Goal: Task Accomplishment & Management: Use online tool/utility

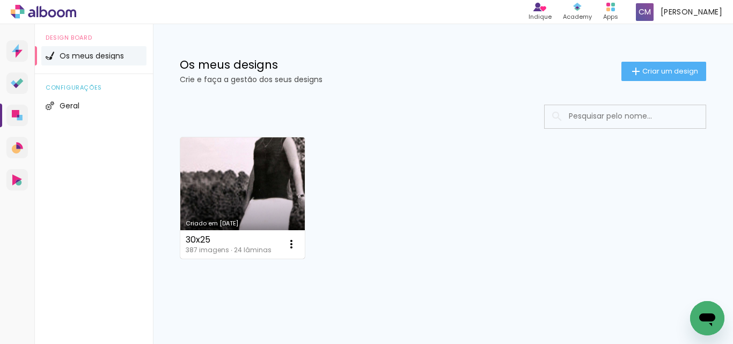
click at [270, 188] on link "Criado em [DATE]" at bounding box center [242, 197] width 125 height 121
